Goal: Browse casually

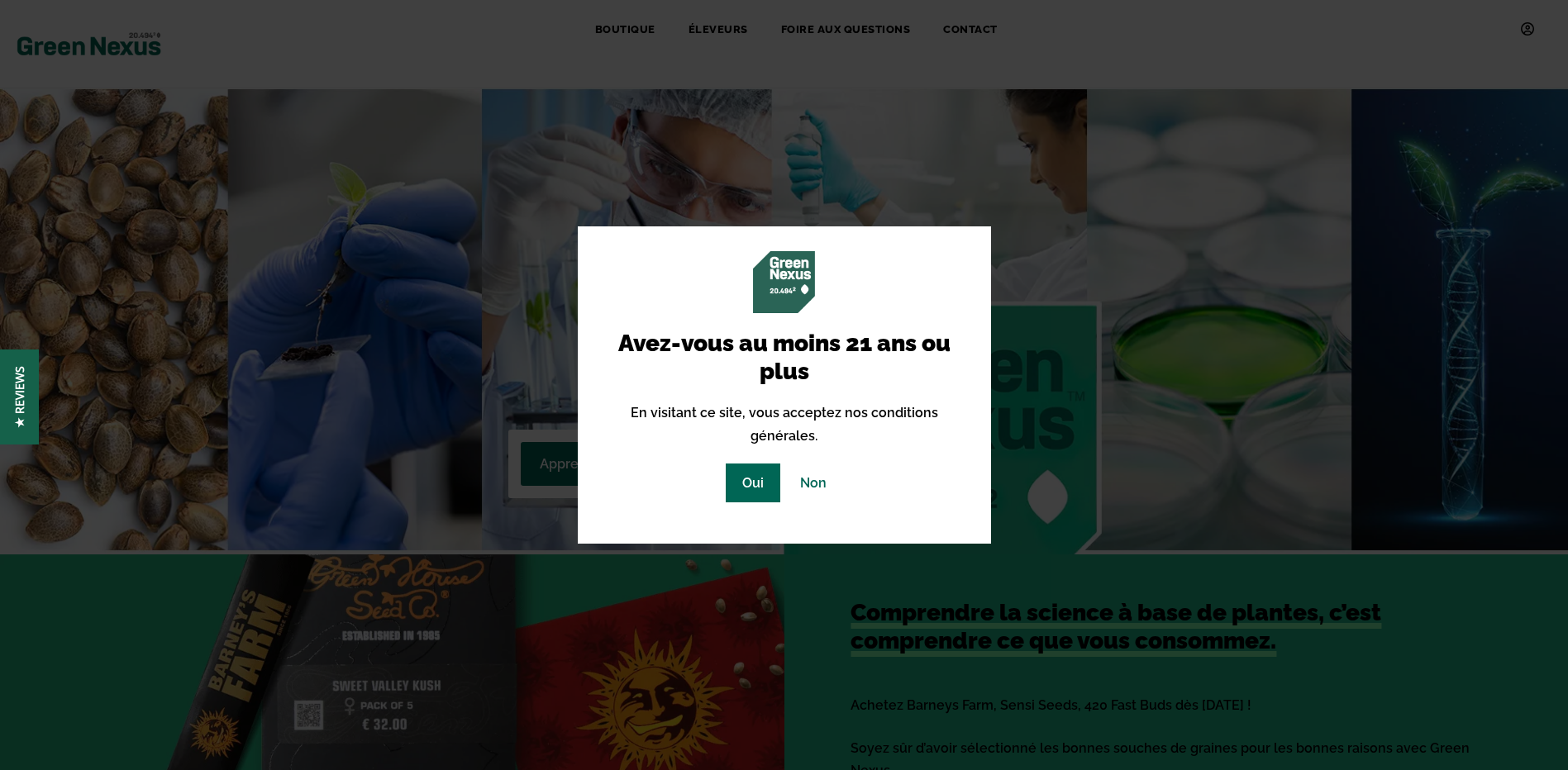
click at [758, 452] on div "Avez-vous au moins 21 ans ou plus En visitant ce site, vous acceptez nos condit…" at bounding box center [784, 377] width 364 height 252
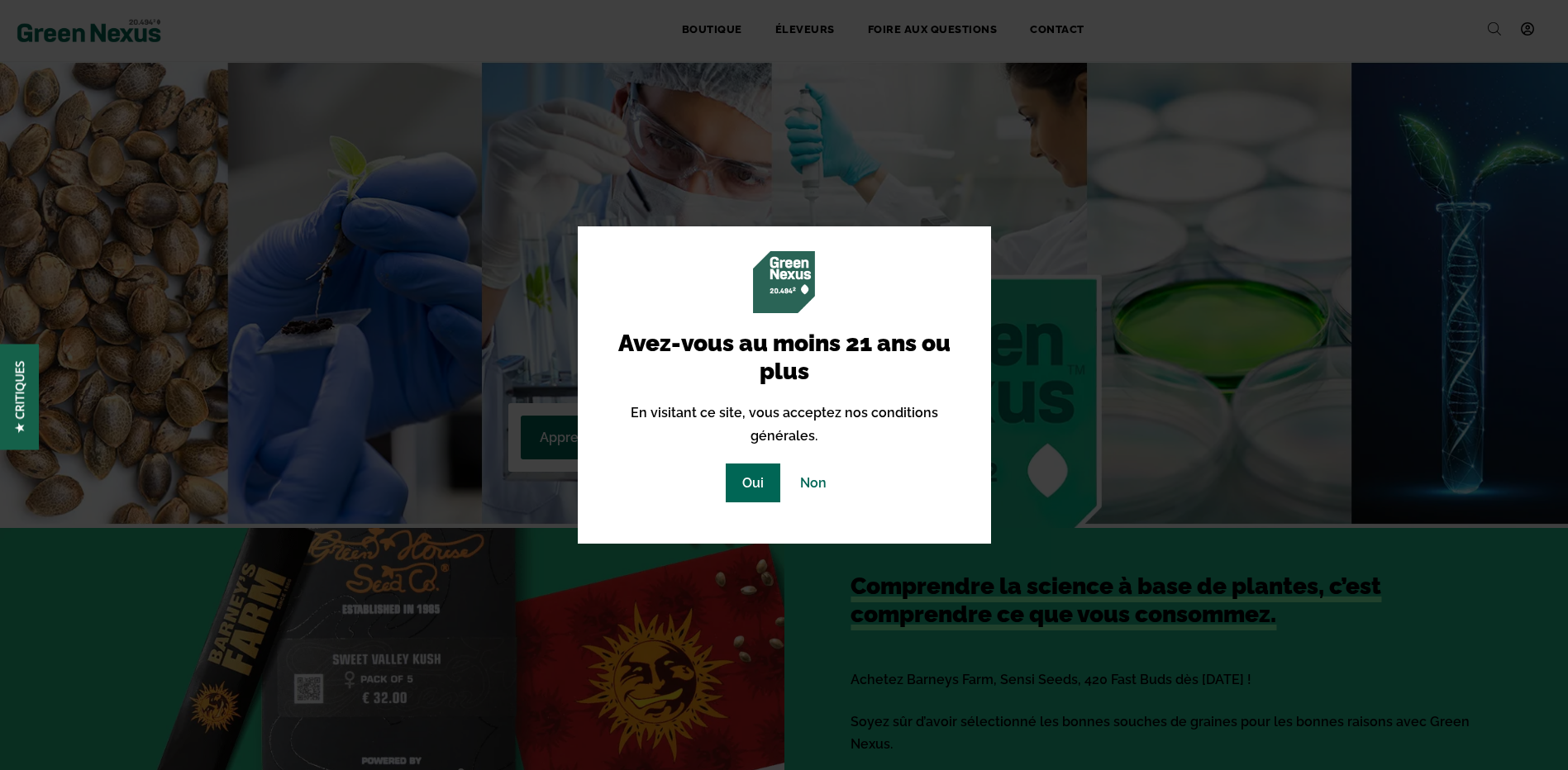
click at [753, 491] on link "Oui" at bounding box center [752, 484] width 54 height 39
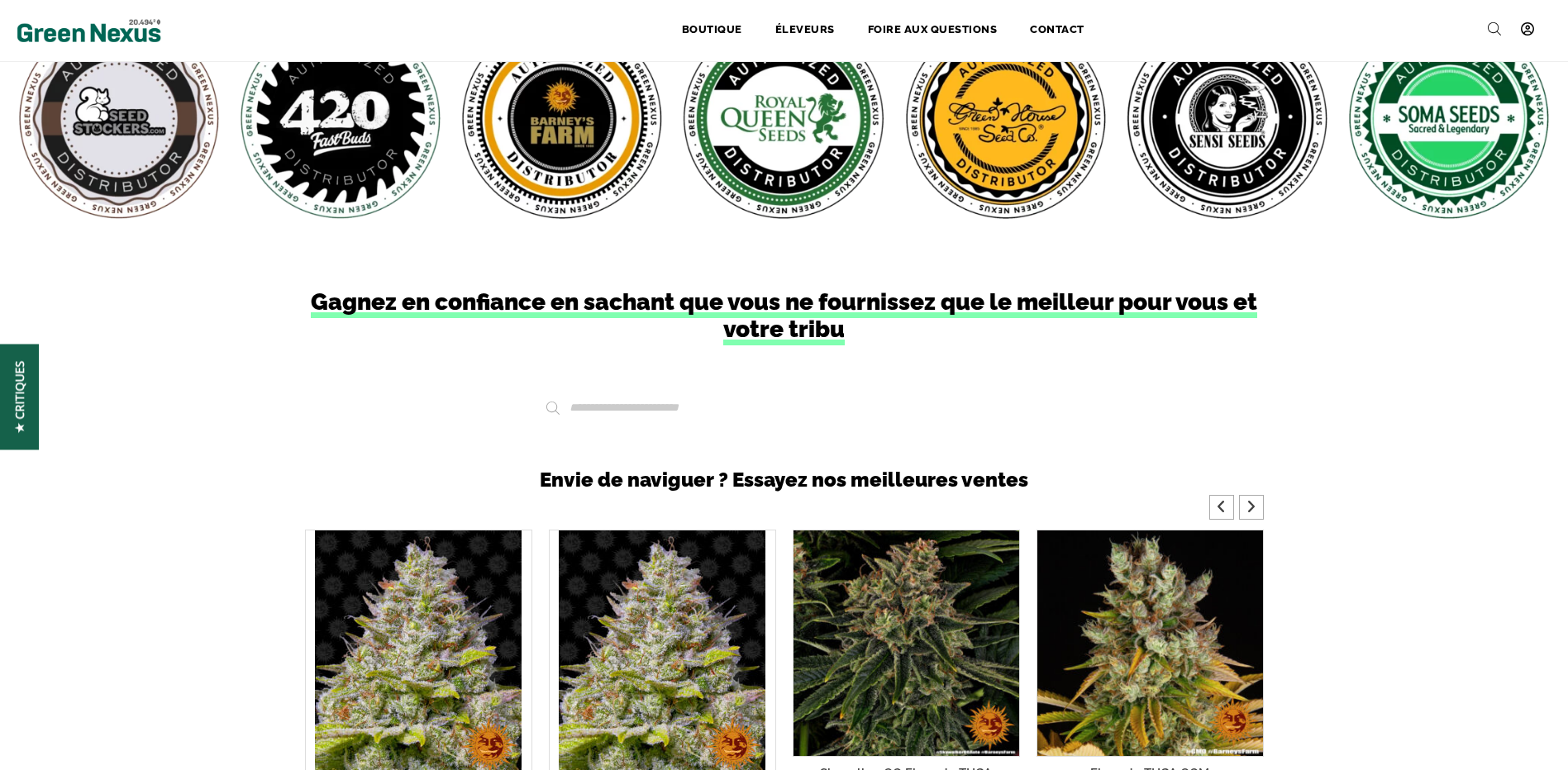
scroll to position [1230, 0]
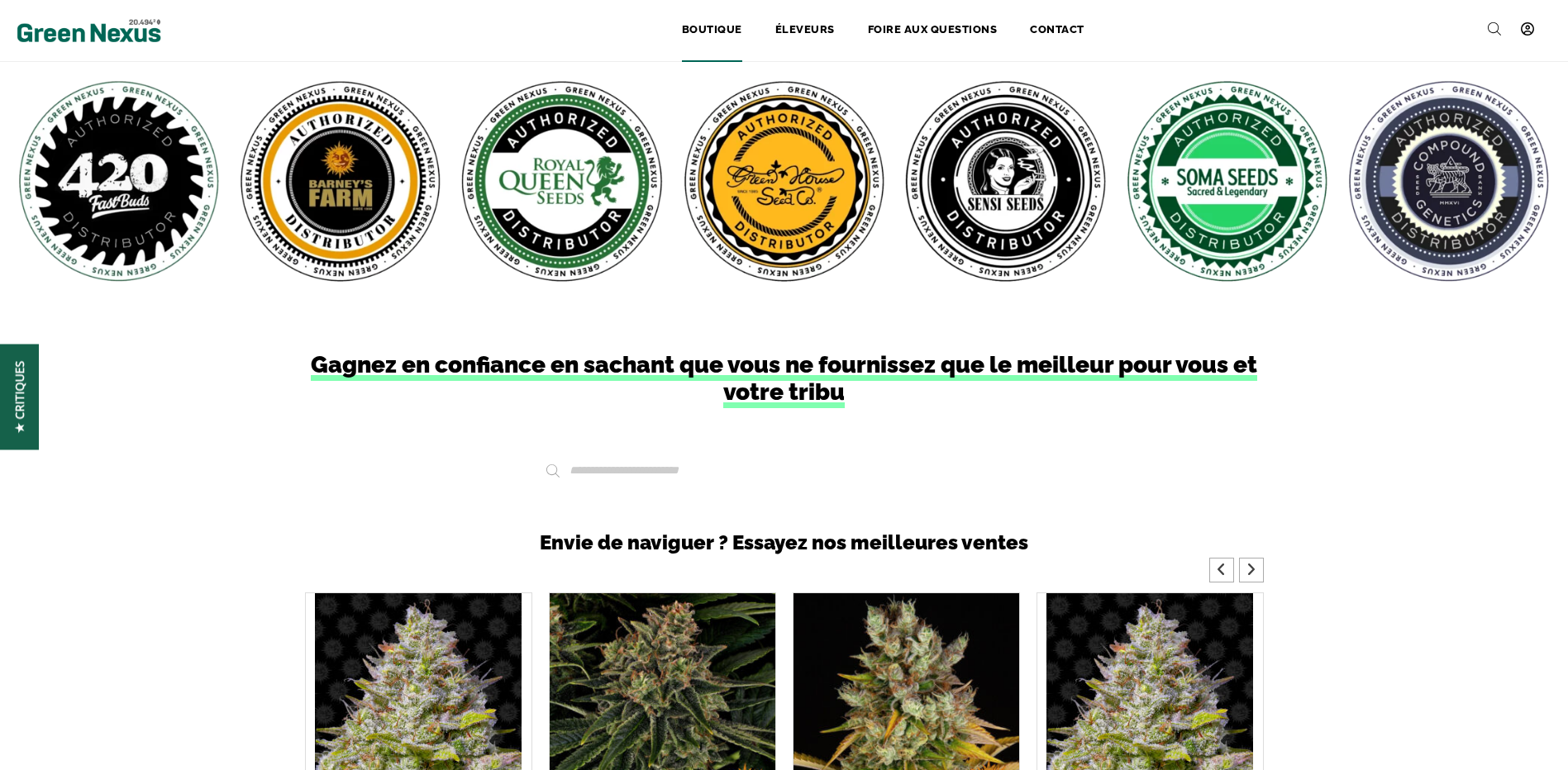
click at [693, 20] on link "Boutique" at bounding box center [712, 30] width 94 height 37
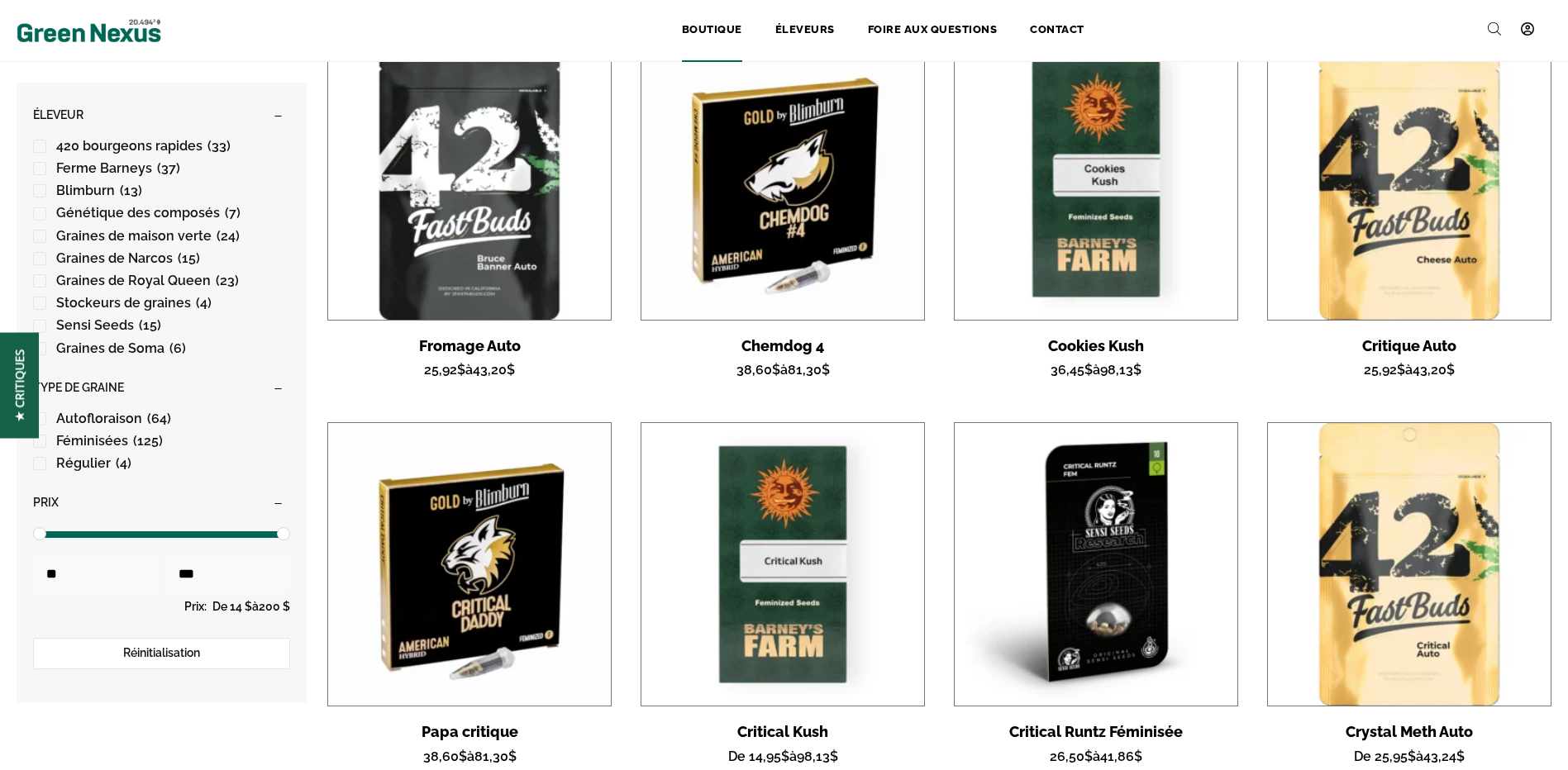
scroll to position [248, 0]
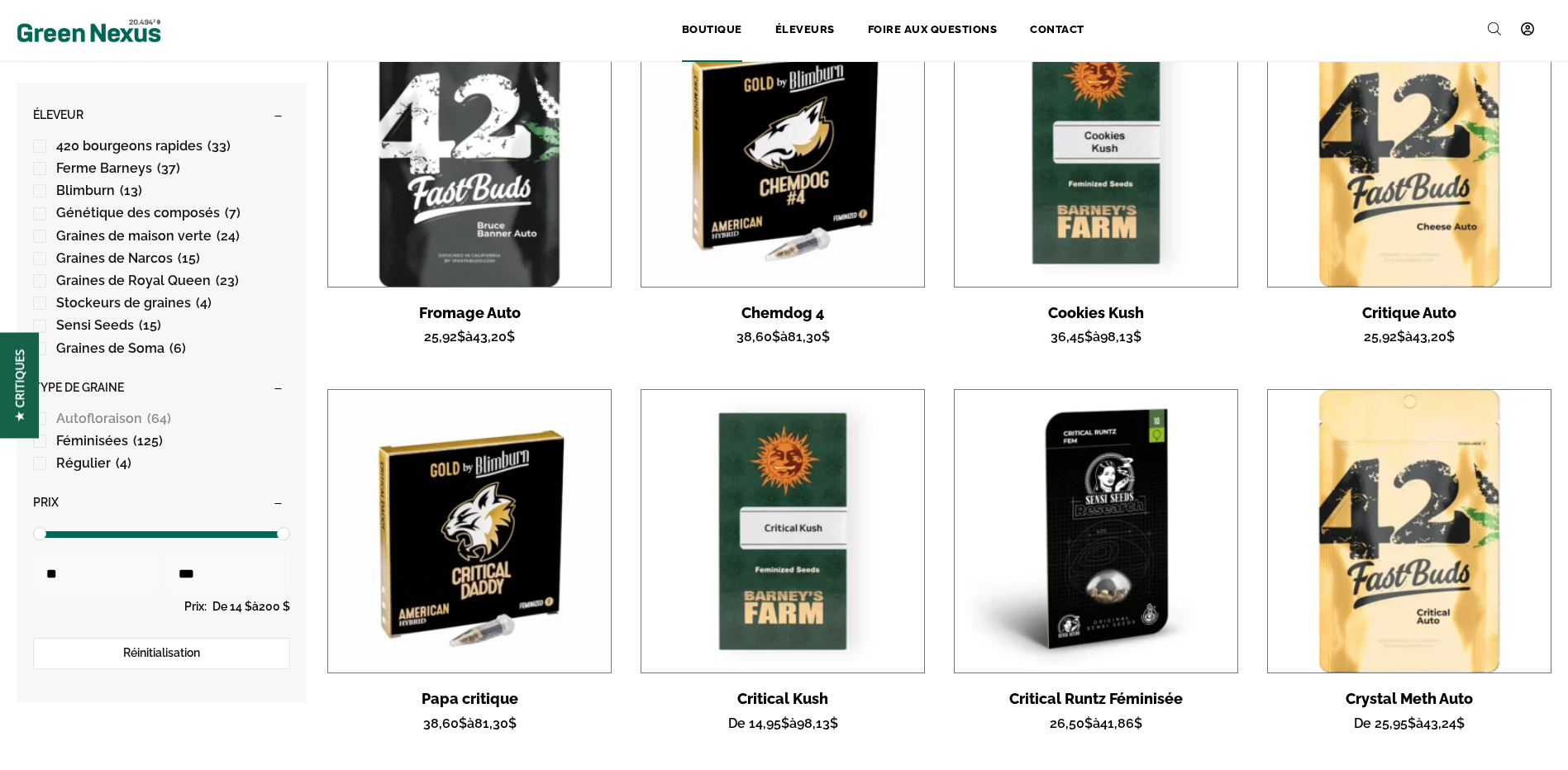
click at [112, 410] on span "Autofloraison" at bounding box center [99, 418] width 86 height 16
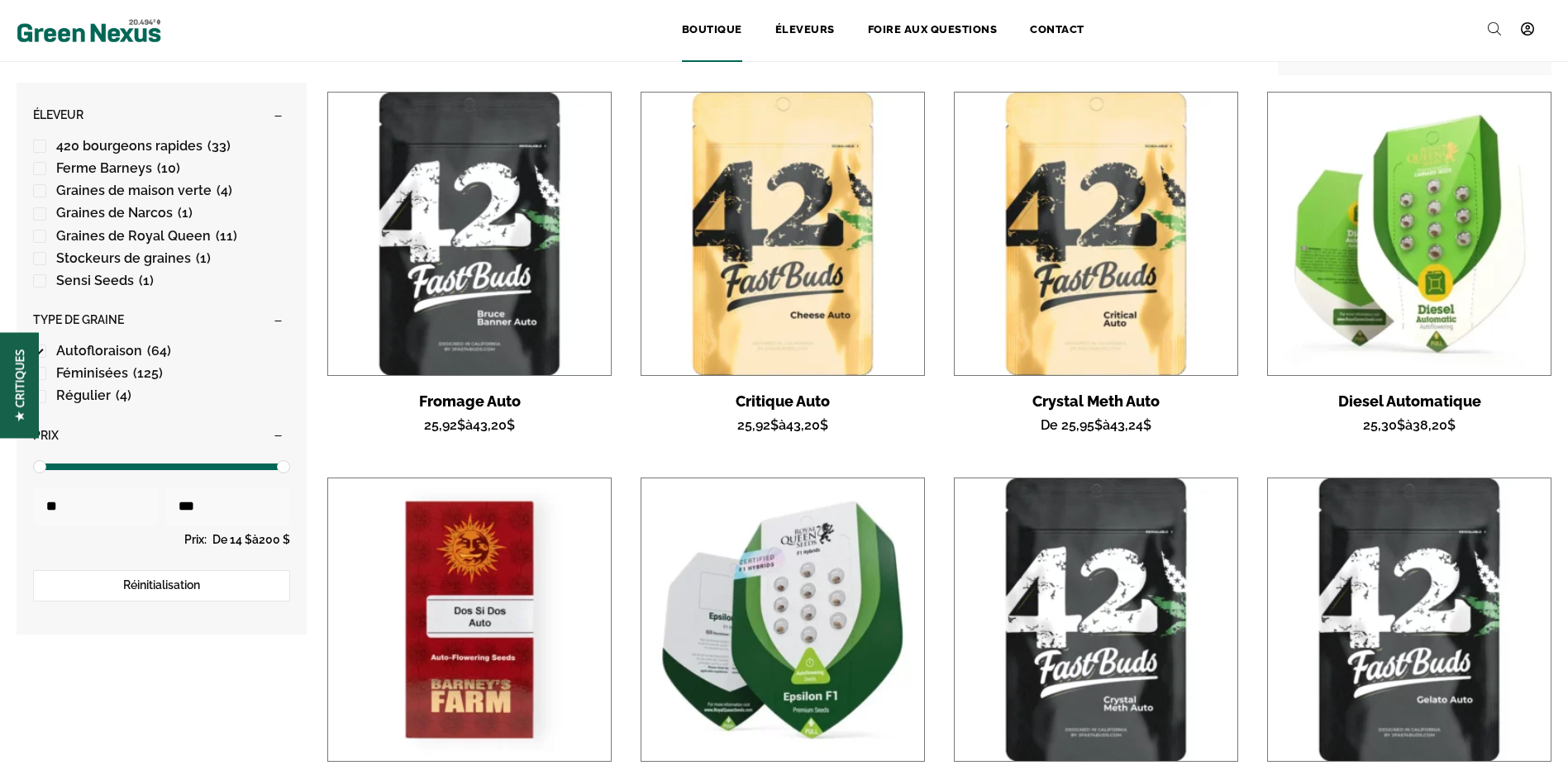
scroll to position [413, 0]
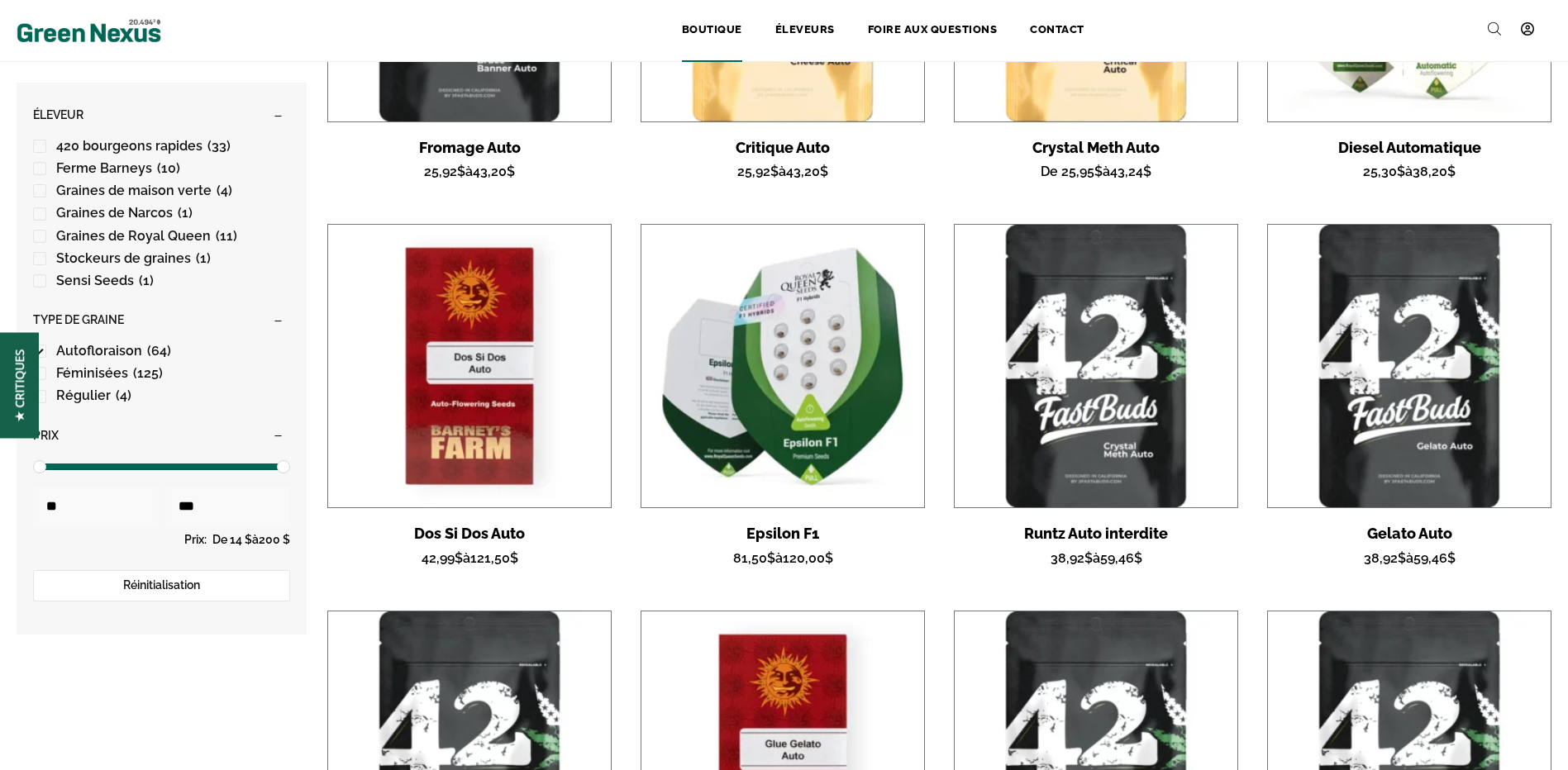
click at [486, 385] on img at bounding box center [469, 366] width 283 height 283
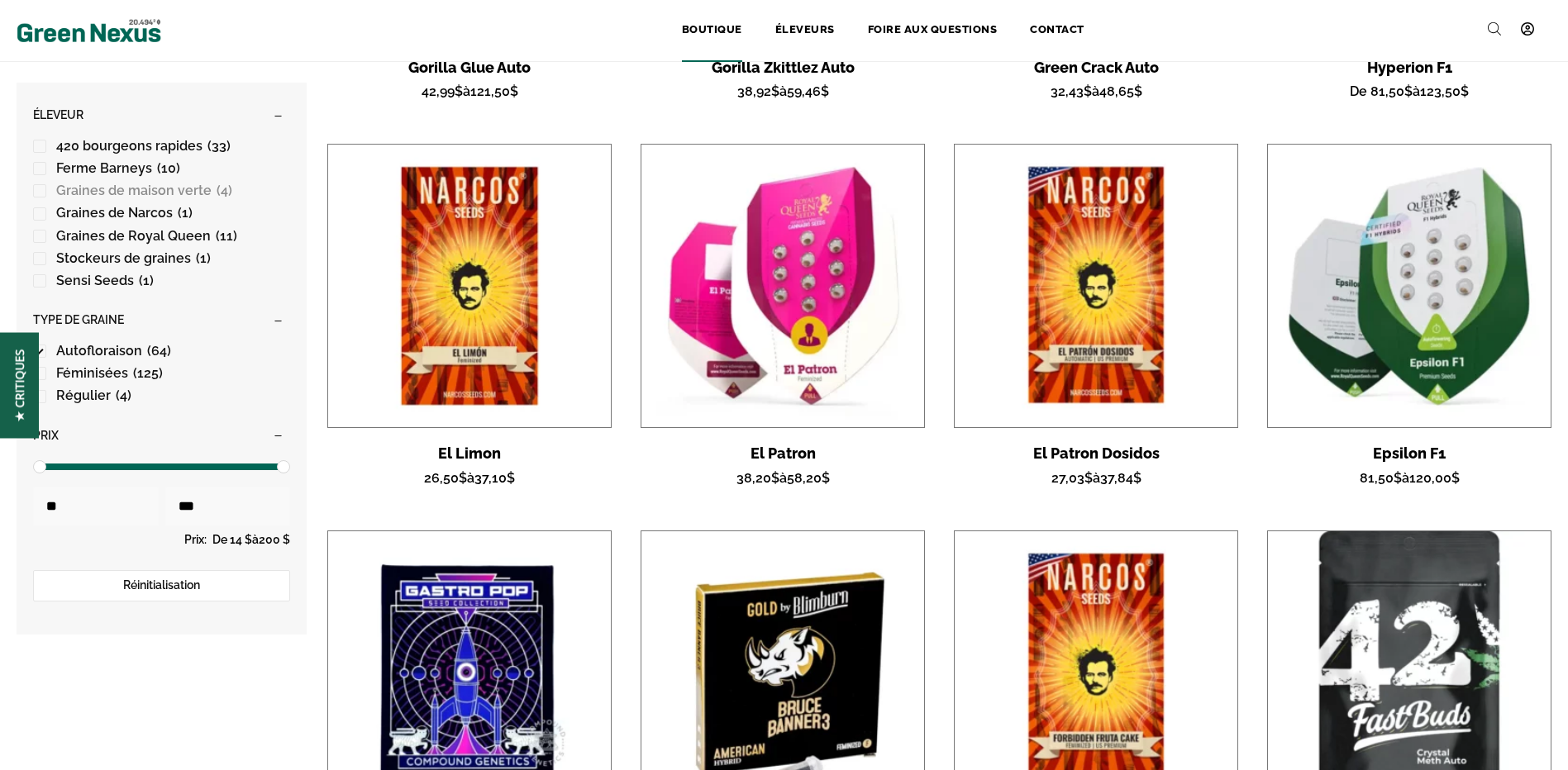
scroll to position [2231, 0]
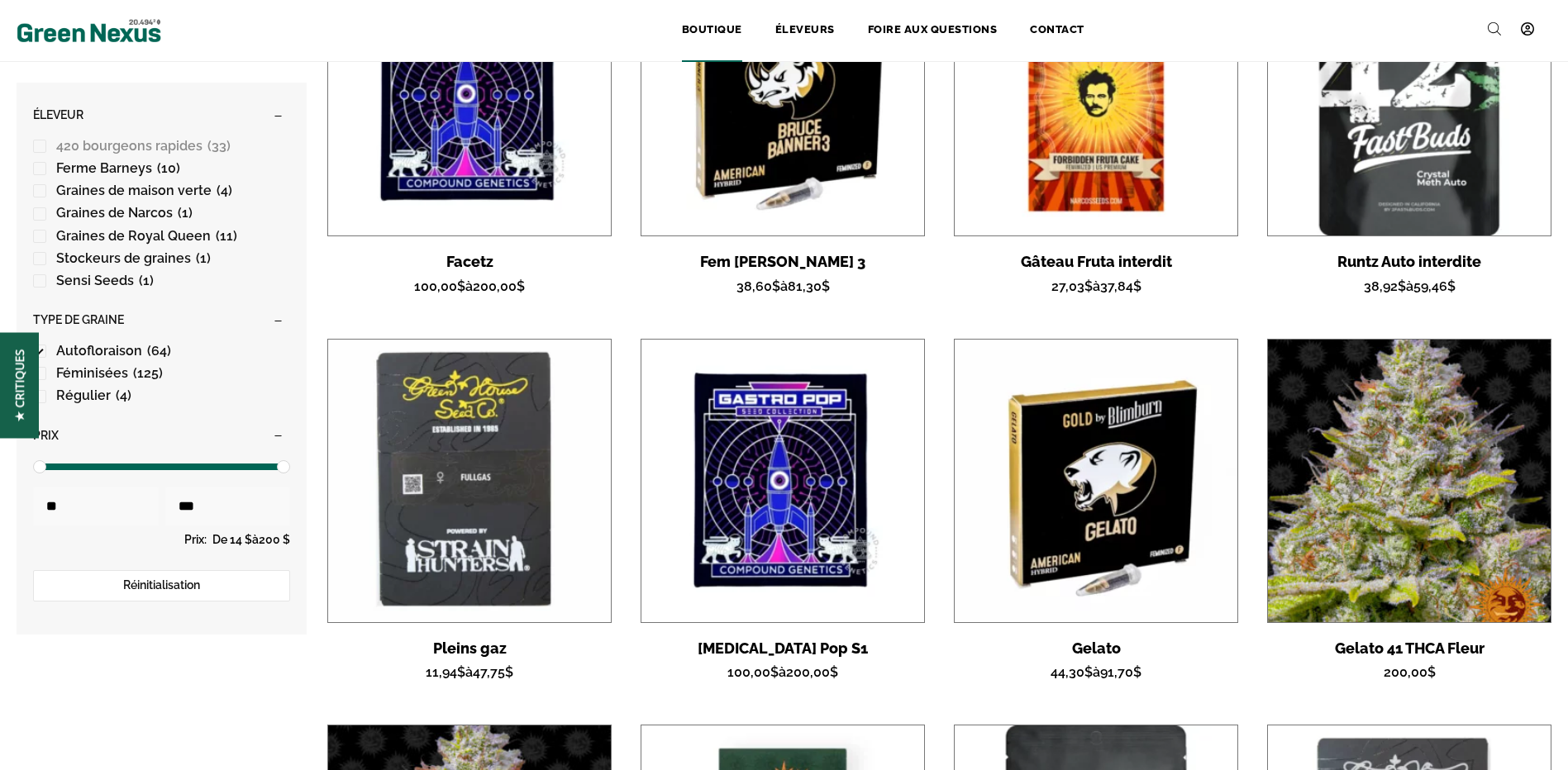
click at [182, 139] on span "420 bourgeons rapides" at bounding box center [129, 146] width 146 height 16
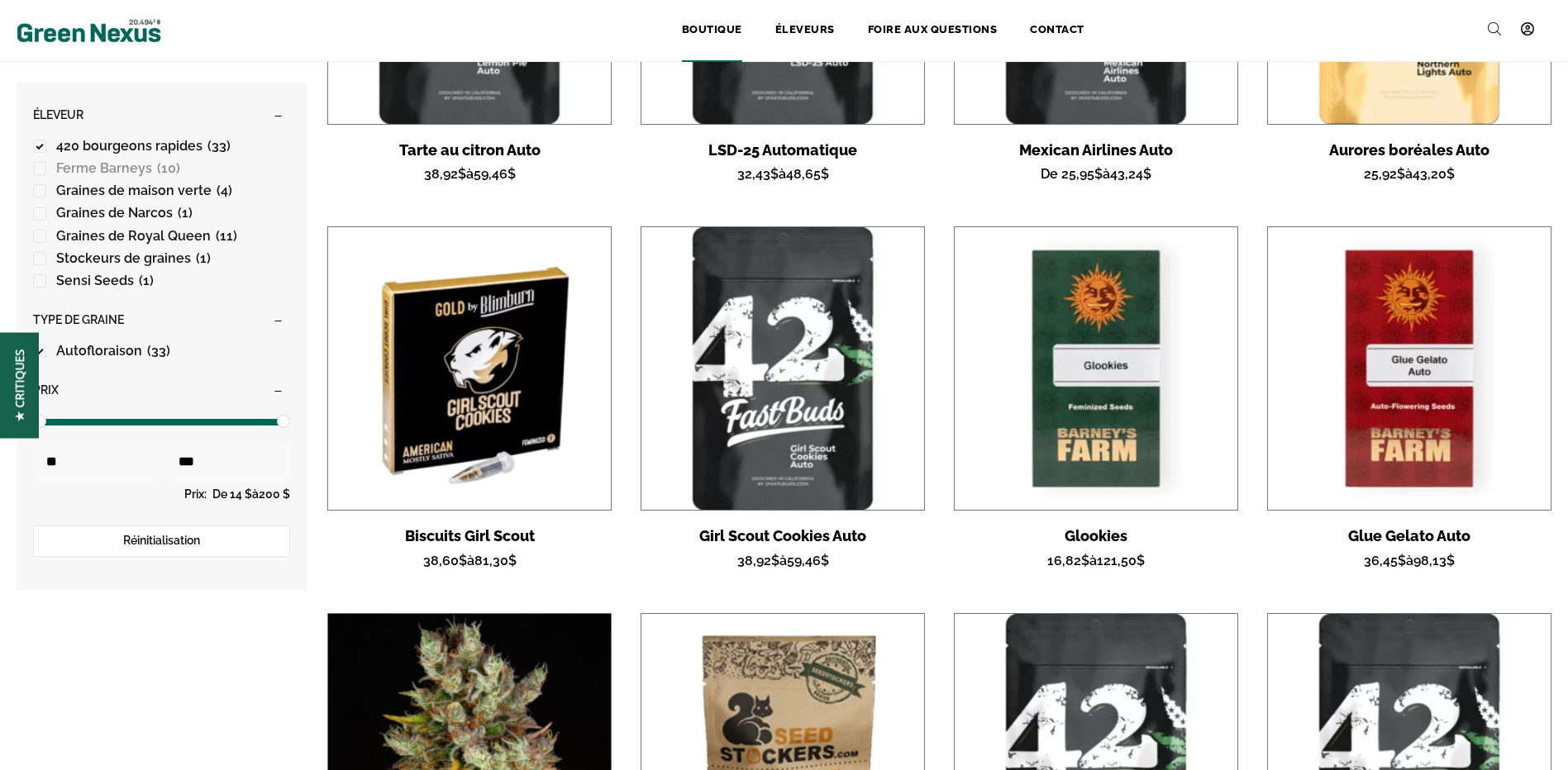
scroll to position [1983, 0]
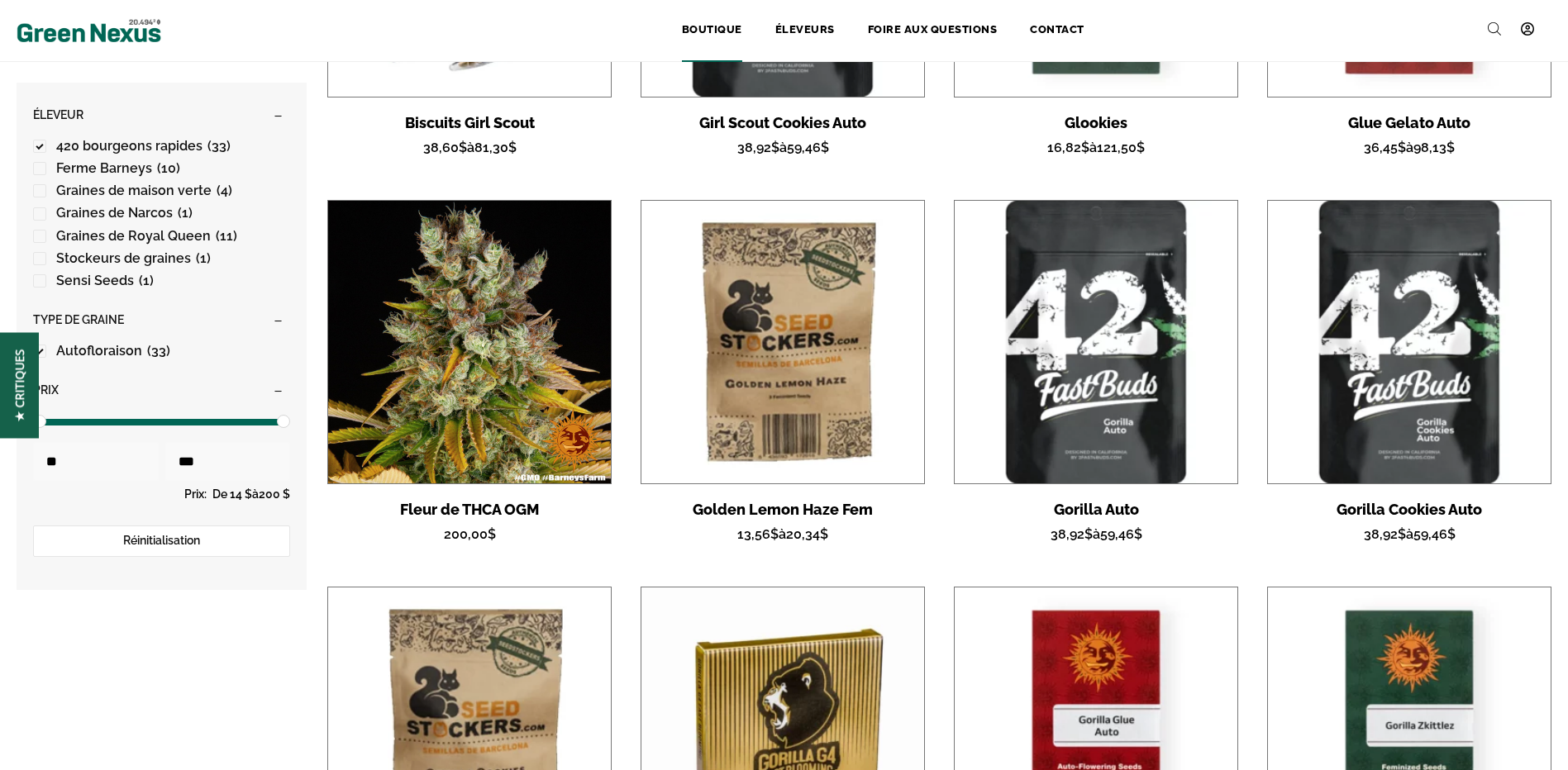
click at [483, 331] on img at bounding box center [469, 342] width 283 height 283
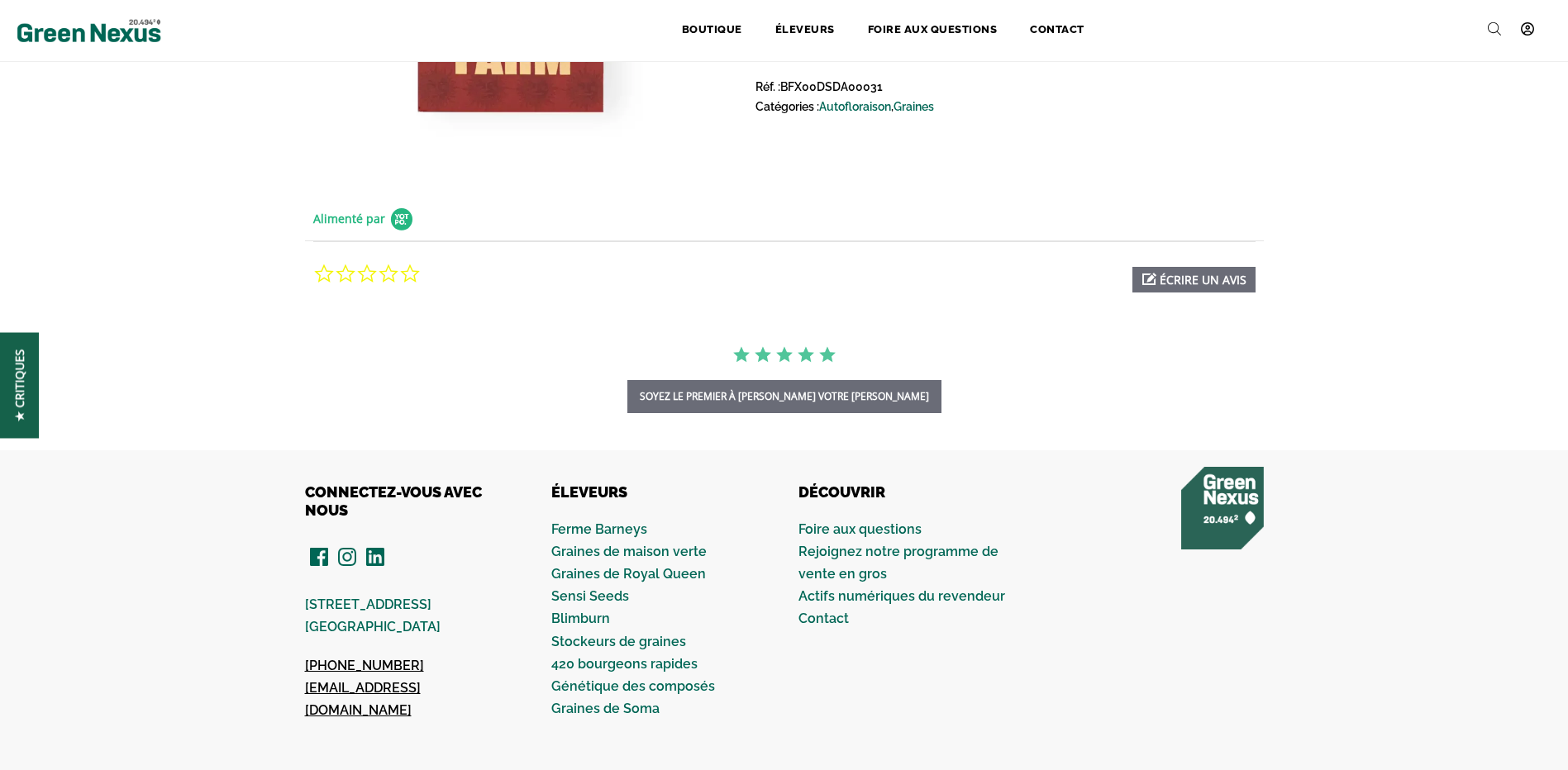
scroll to position [496, 0]
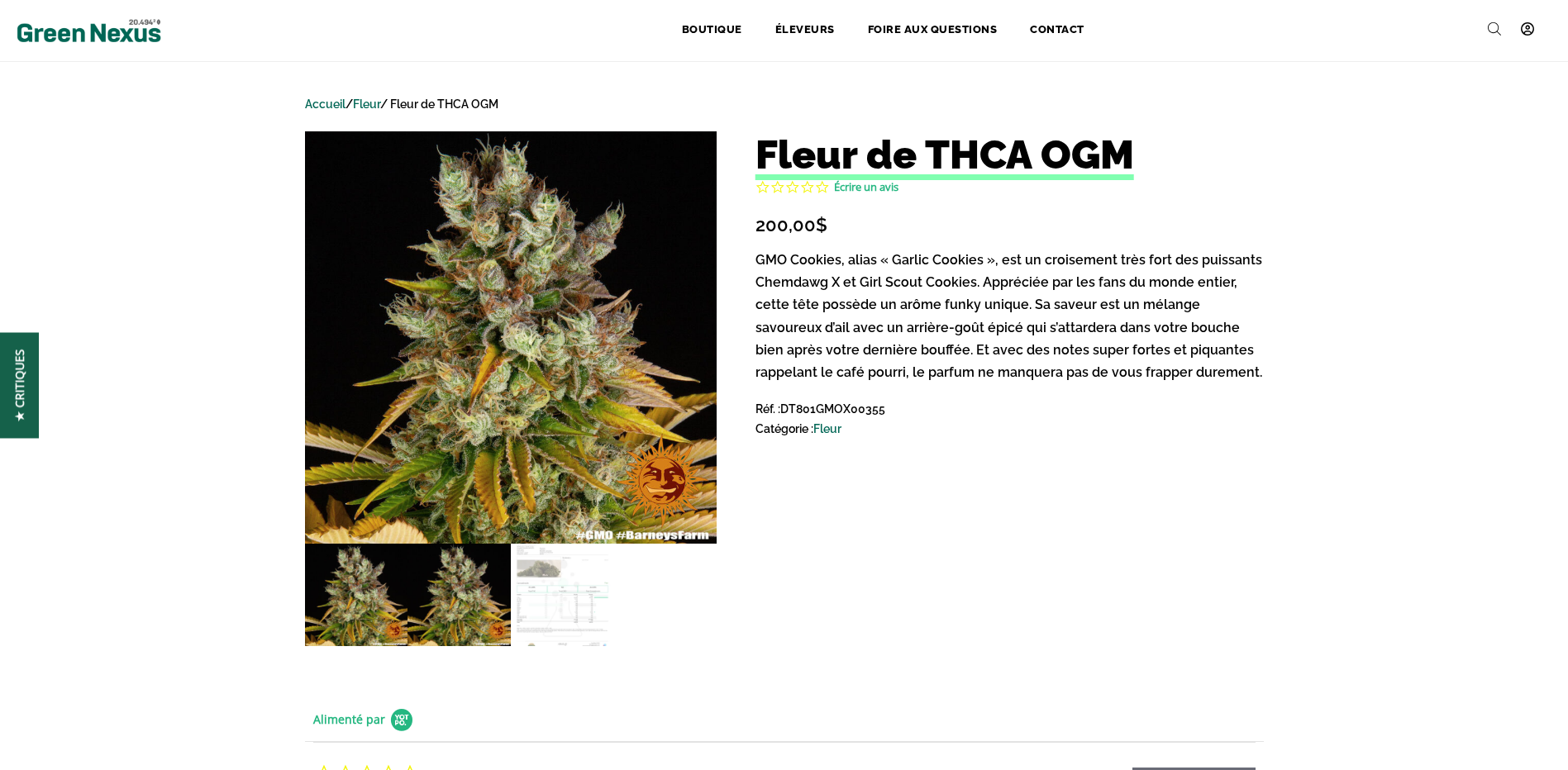
drag, startPoint x: 462, startPoint y: 588, endPoint x: 453, endPoint y: 560, distance: 29.4
click at [462, 587] on img at bounding box center [460, 596] width 104 height 103
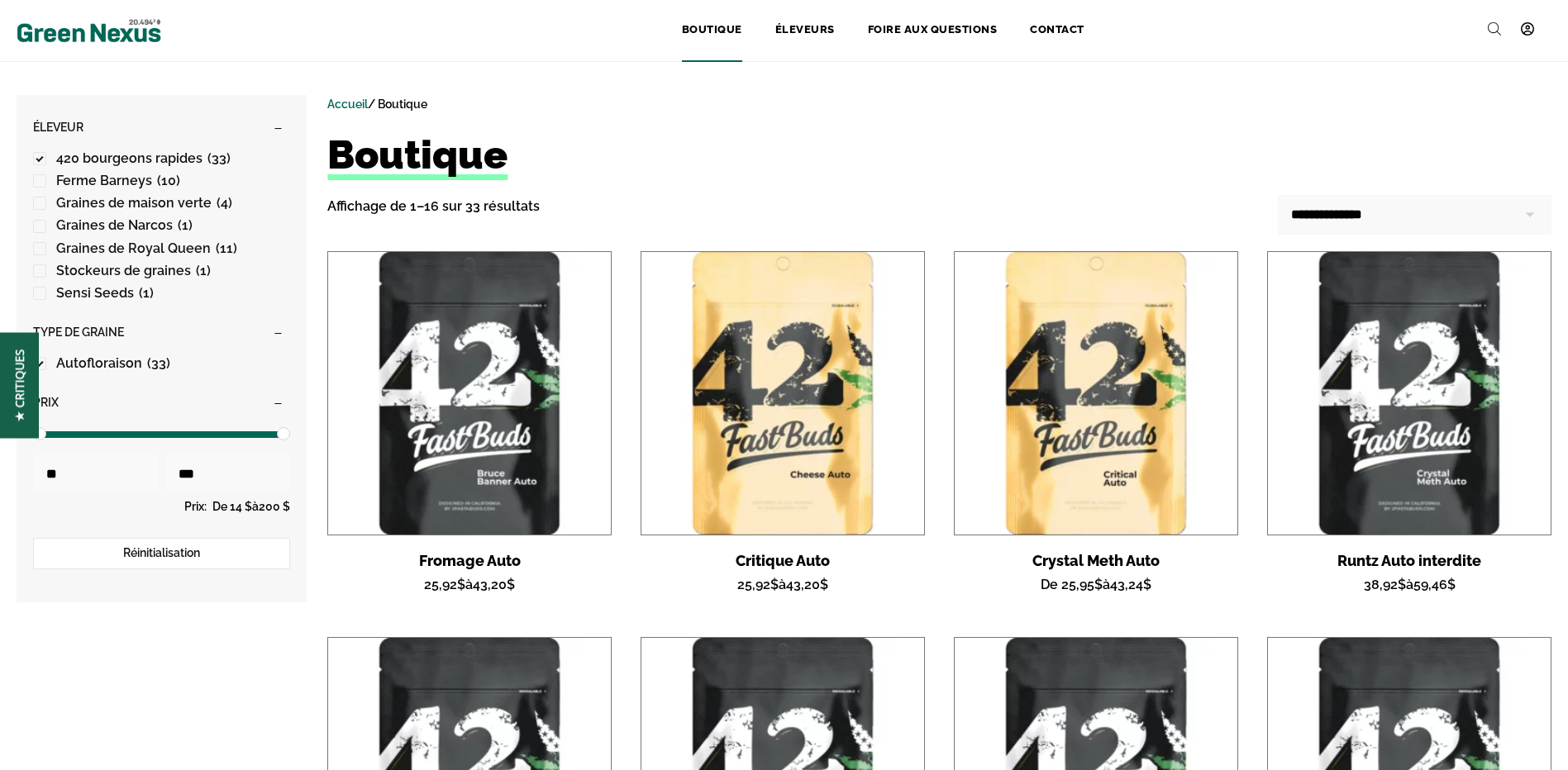
click at [69, 35] on img at bounding box center [89, 30] width 145 height 31
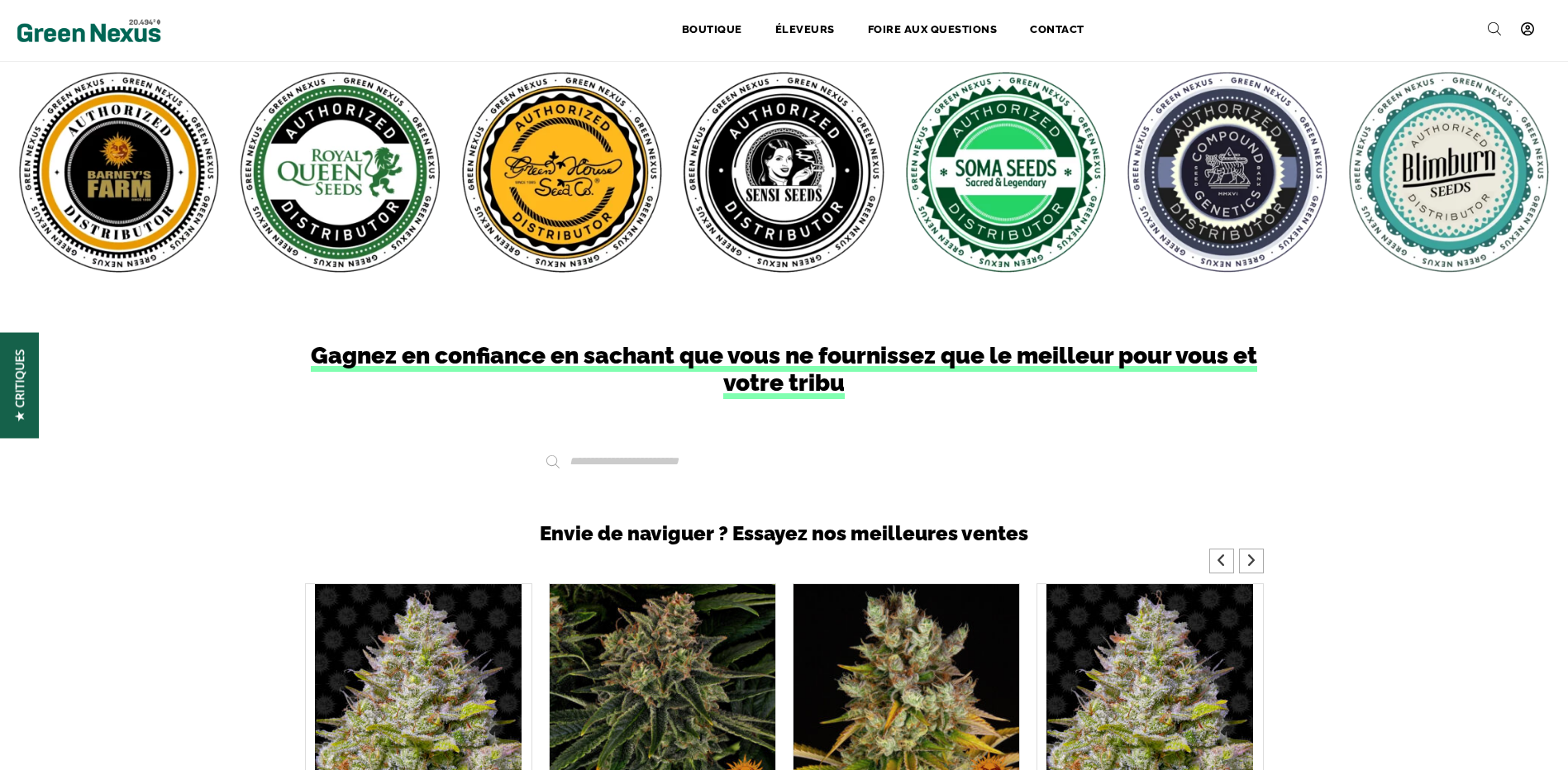
scroll to position [1653, 0]
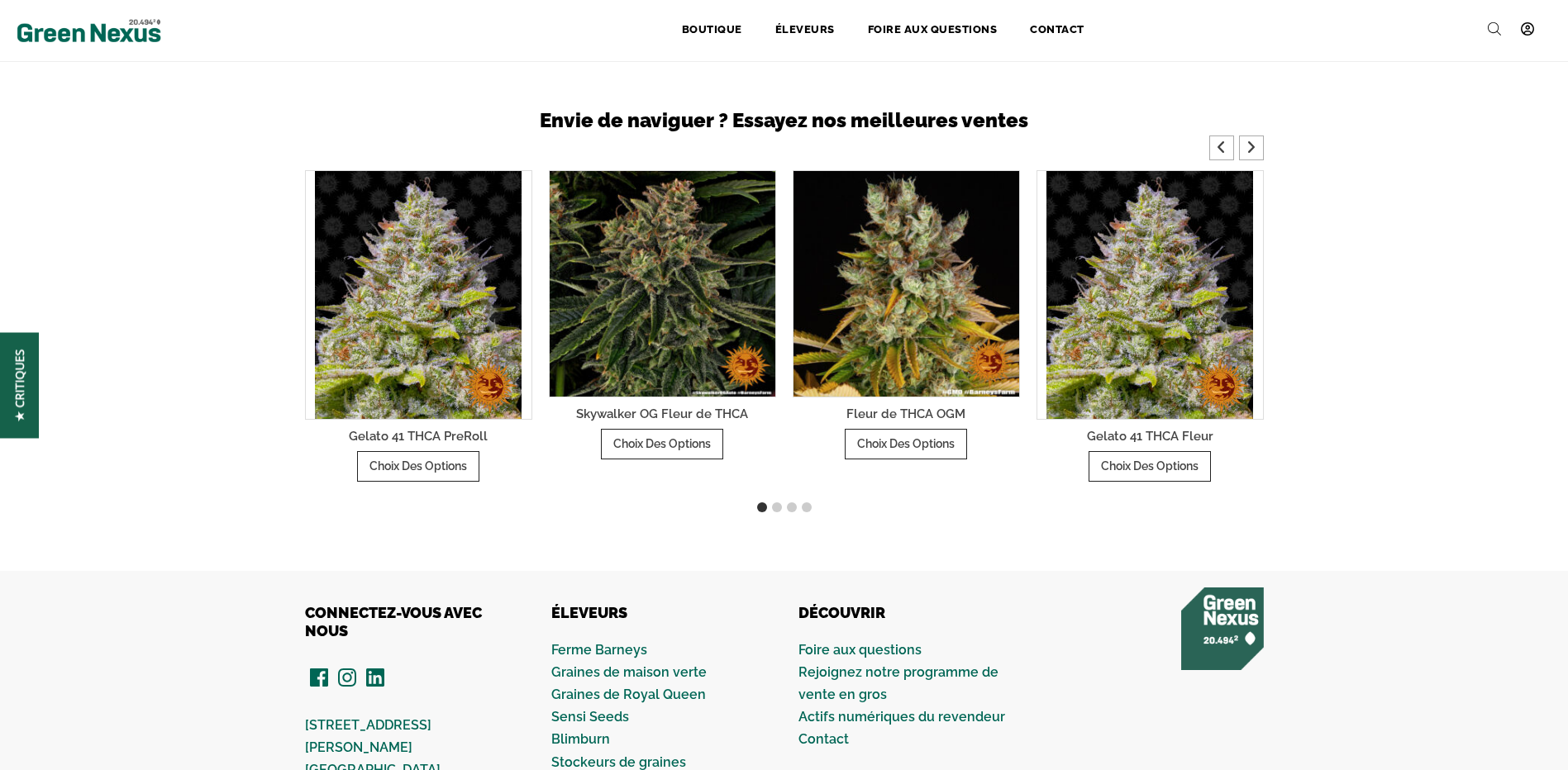
click at [391, 340] on img "1 / 4" at bounding box center [419, 295] width 207 height 248
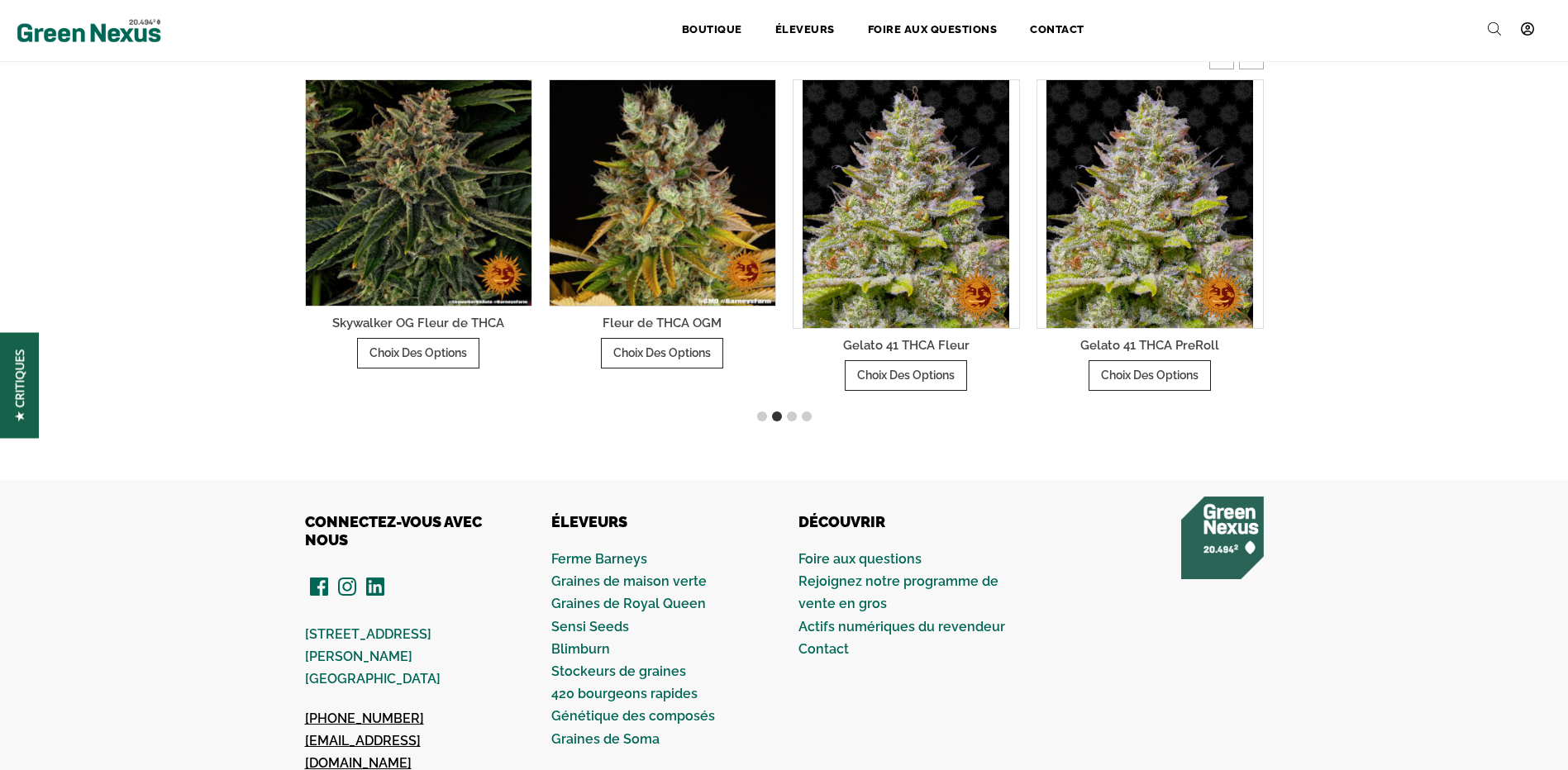
scroll to position [1586, 0]
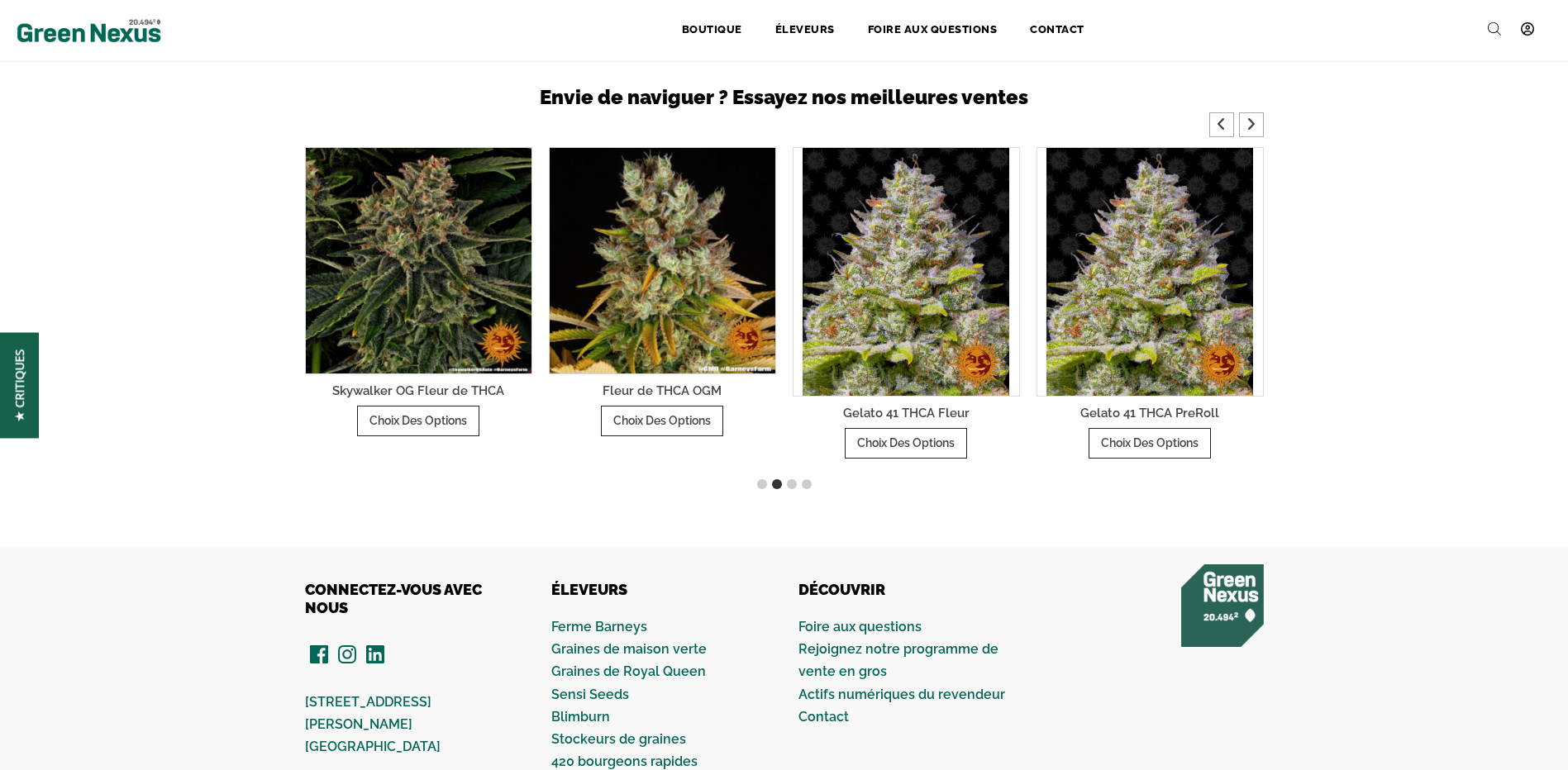
click at [935, 304] on img "4 / 4" at bounding box center [907, 272] width 207 height 248
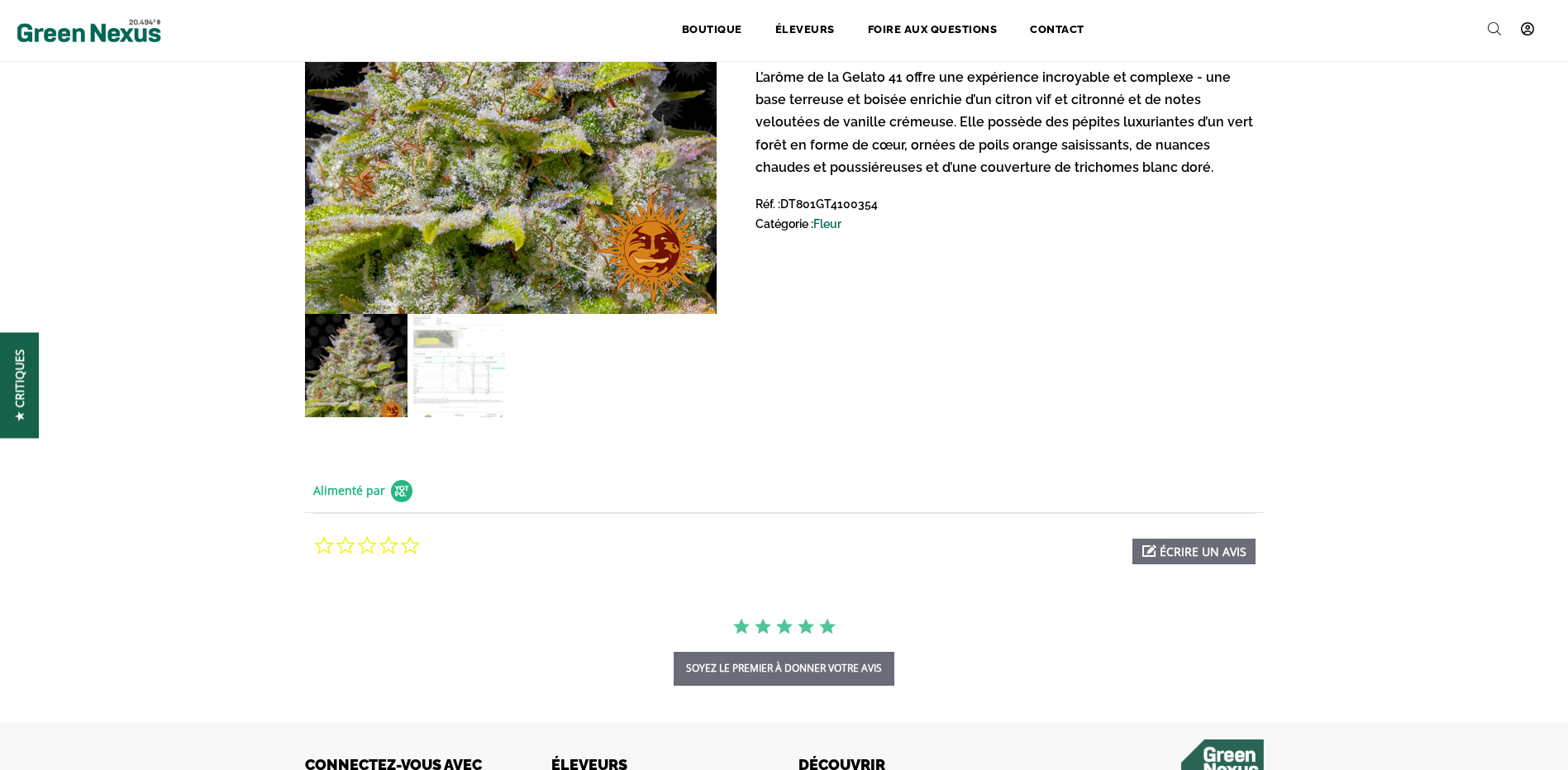
scroll to position [331, 0]
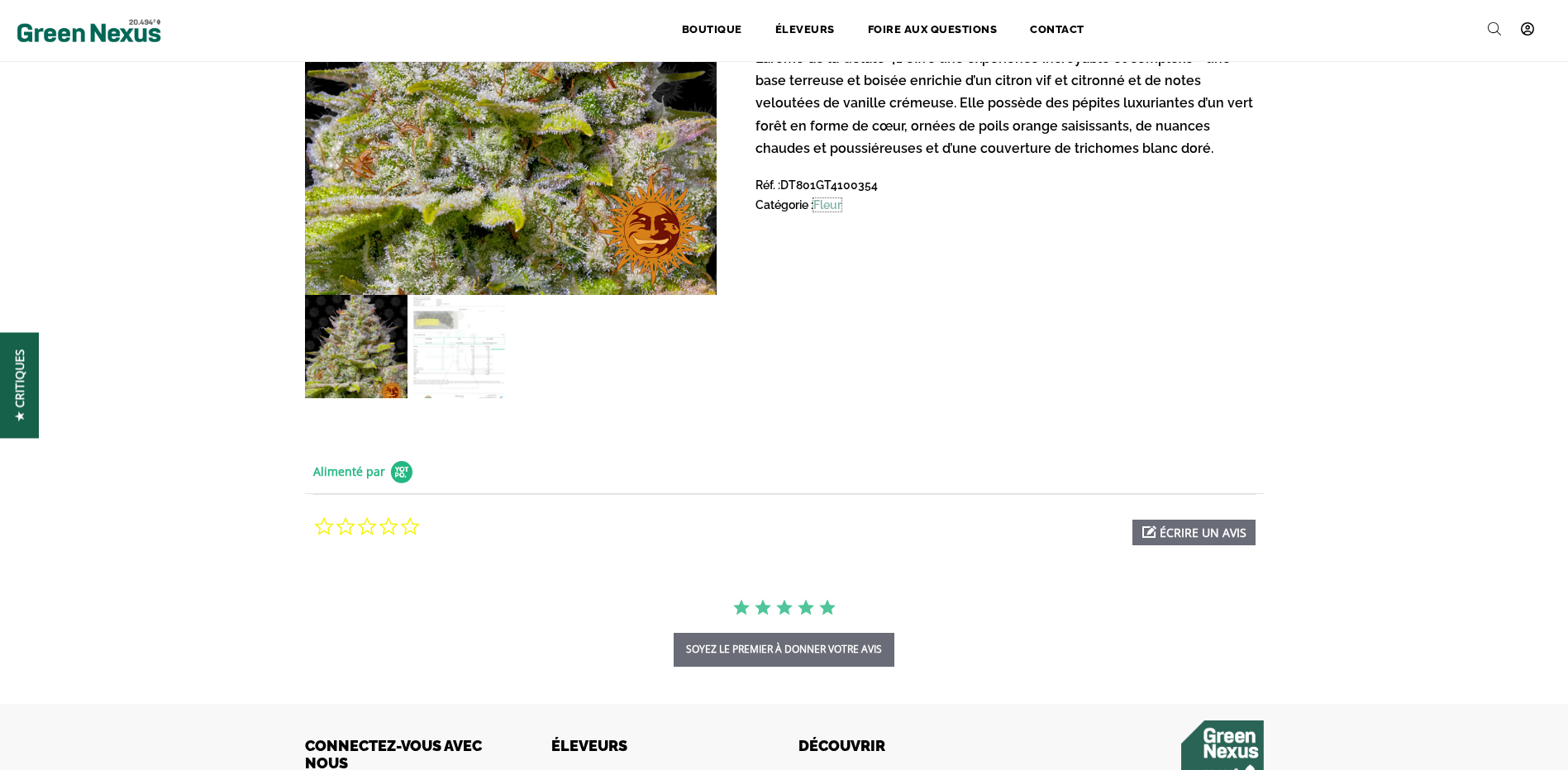
click at [837, 211] on link "Fleur" at bounding box center [827, 204] width 28 height 13
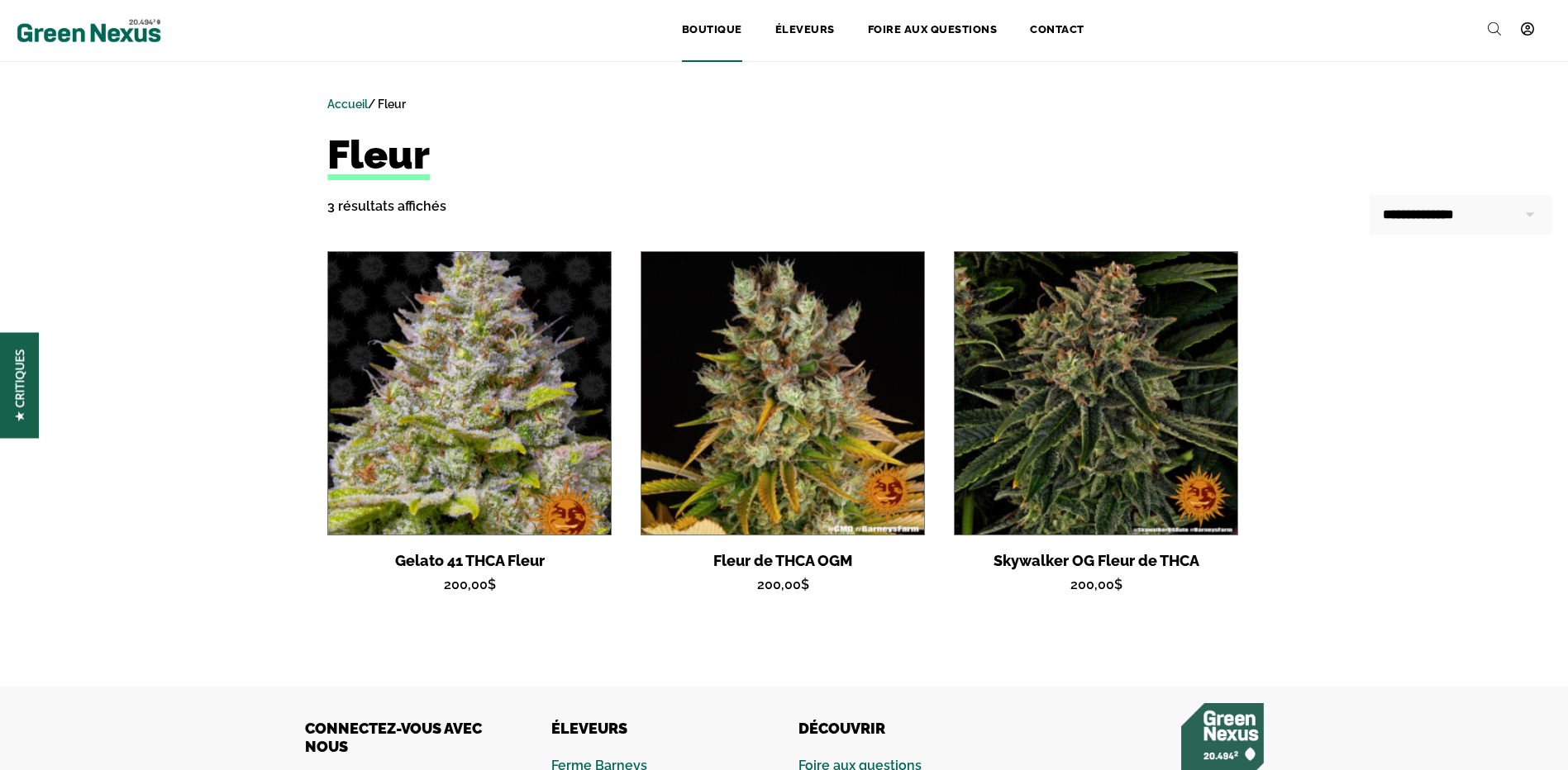
click at [718, 28] on link "Boutique" at bounding box center [712, 30] width 94 height 37
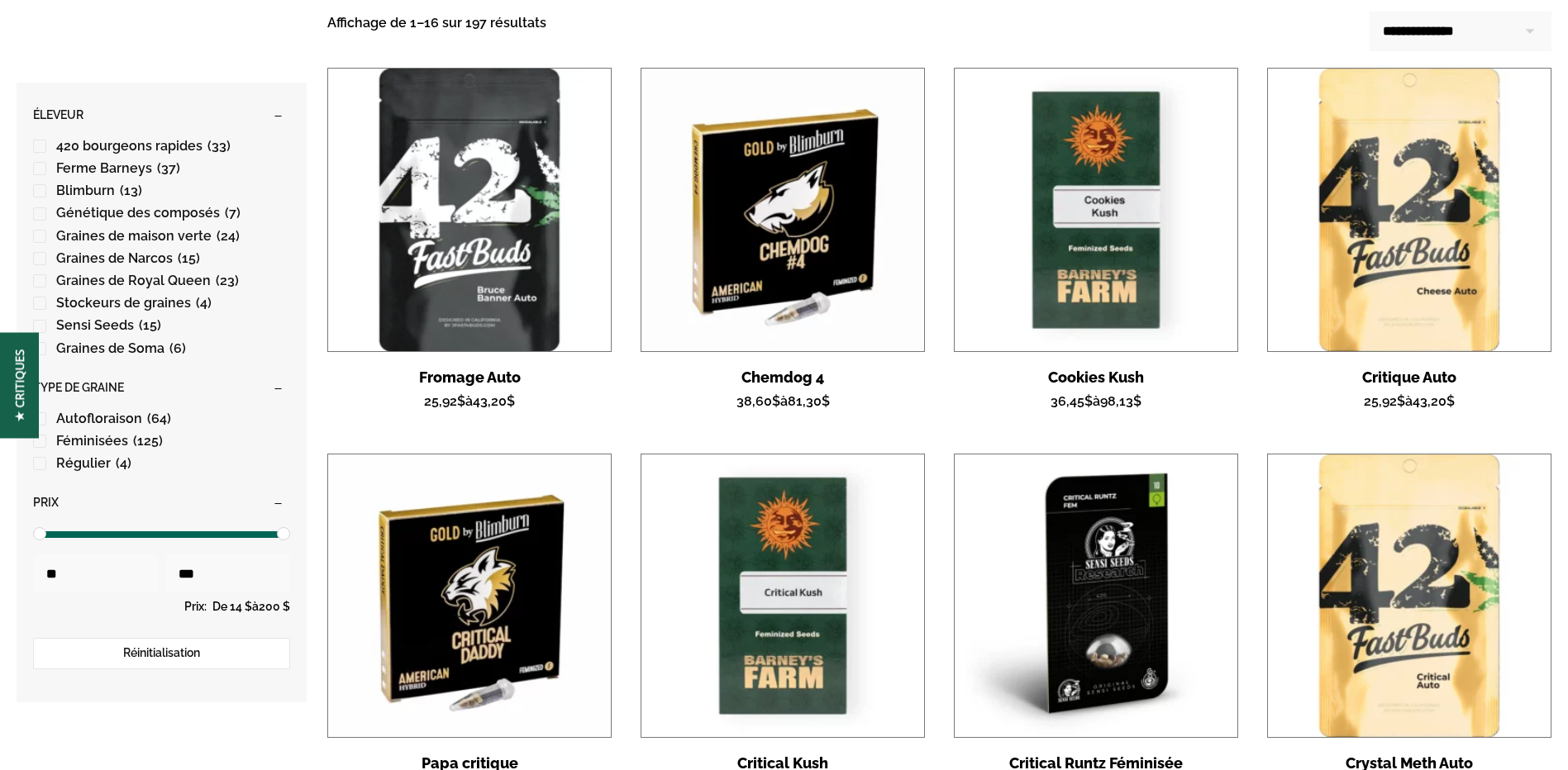
scroll to position [413, 0]
